Goal: Transaction & Acquisition: Book appointment/travel/reservation

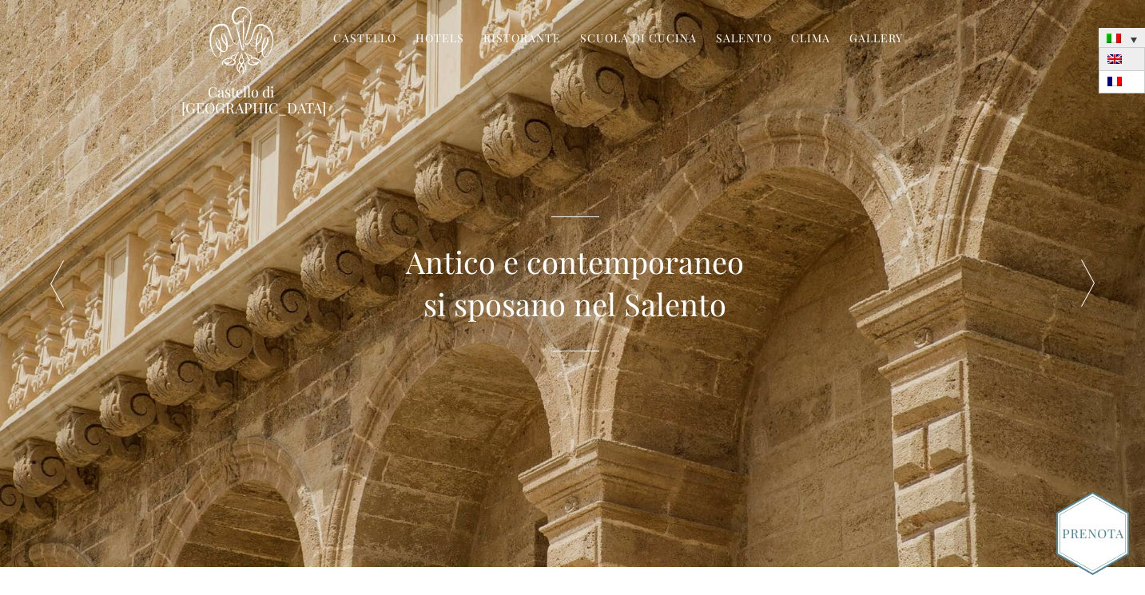
click at [1112, 62] on img at bounding box center [1115, 59] width 14 height 10
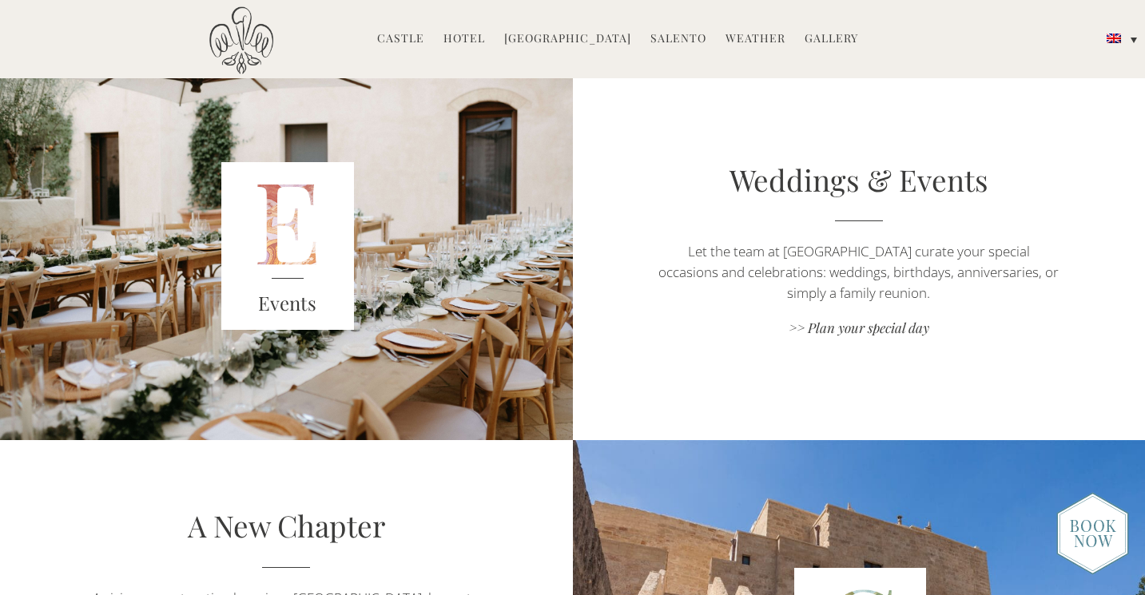
scroll to position [2202, 0]
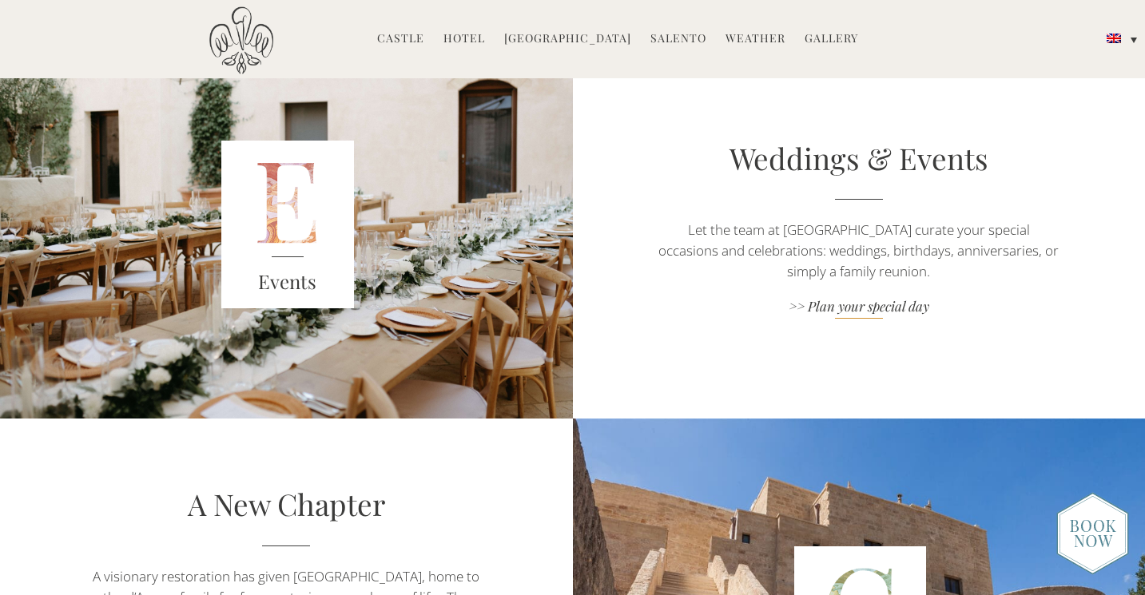
click at [845, 300] on link ">> Plan your special day" at bounding box center [858, 308] width 401 height 22
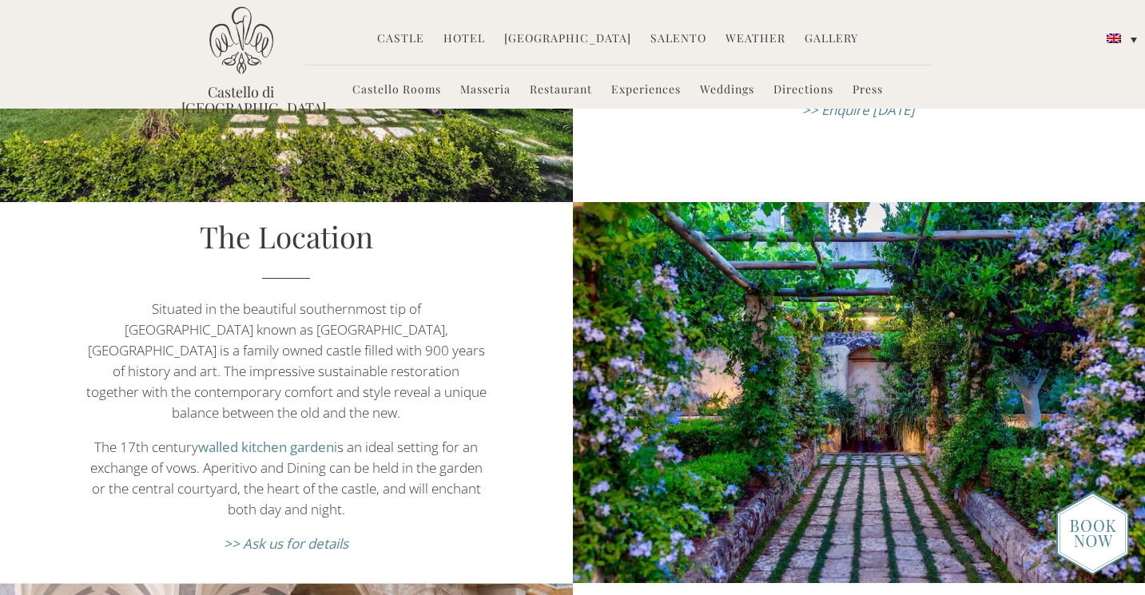
scroll to position [440, 0]
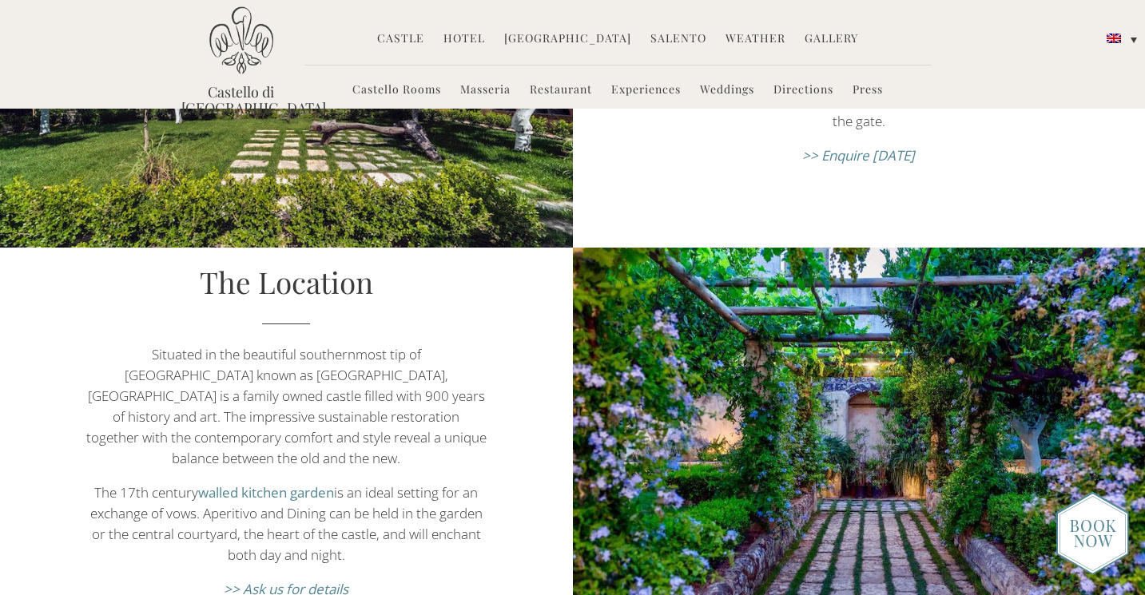
click at [268, 580] on em ">> Ask us for details" at bounding box center [286, 589] width 125 height 18
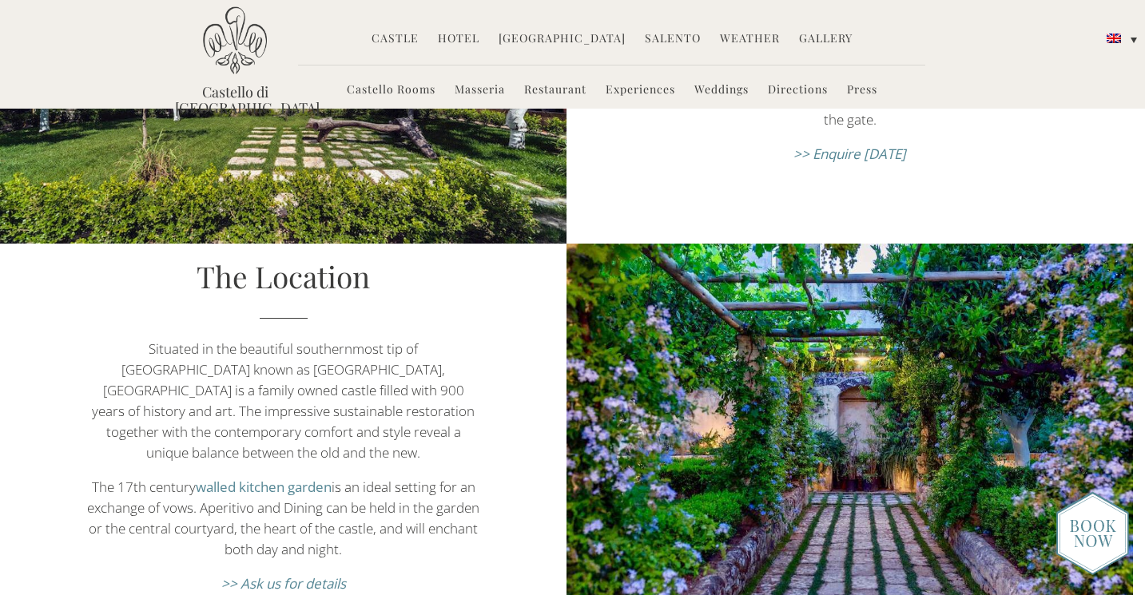
click at [279, 575] on em ">> Ask us for details" at bounding box center [283, 584] width 125 height 18
click at [708, 89] on link "Weddings" at bounding box center [721, 91] width 54 height 18
